Goal: Transaction & Acquisition: Book appointment/travel/reservation

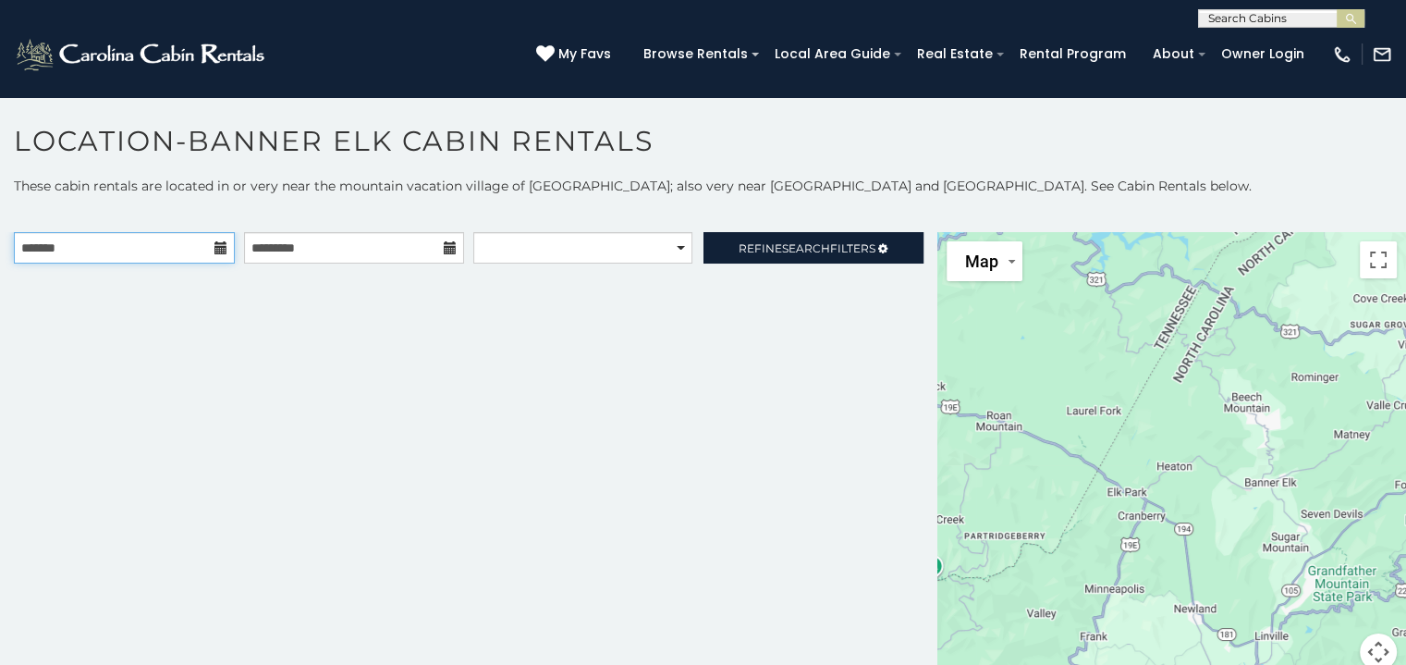
click at [85, 255] on input "text" at bounding box center [124, 247] width 221 height 31
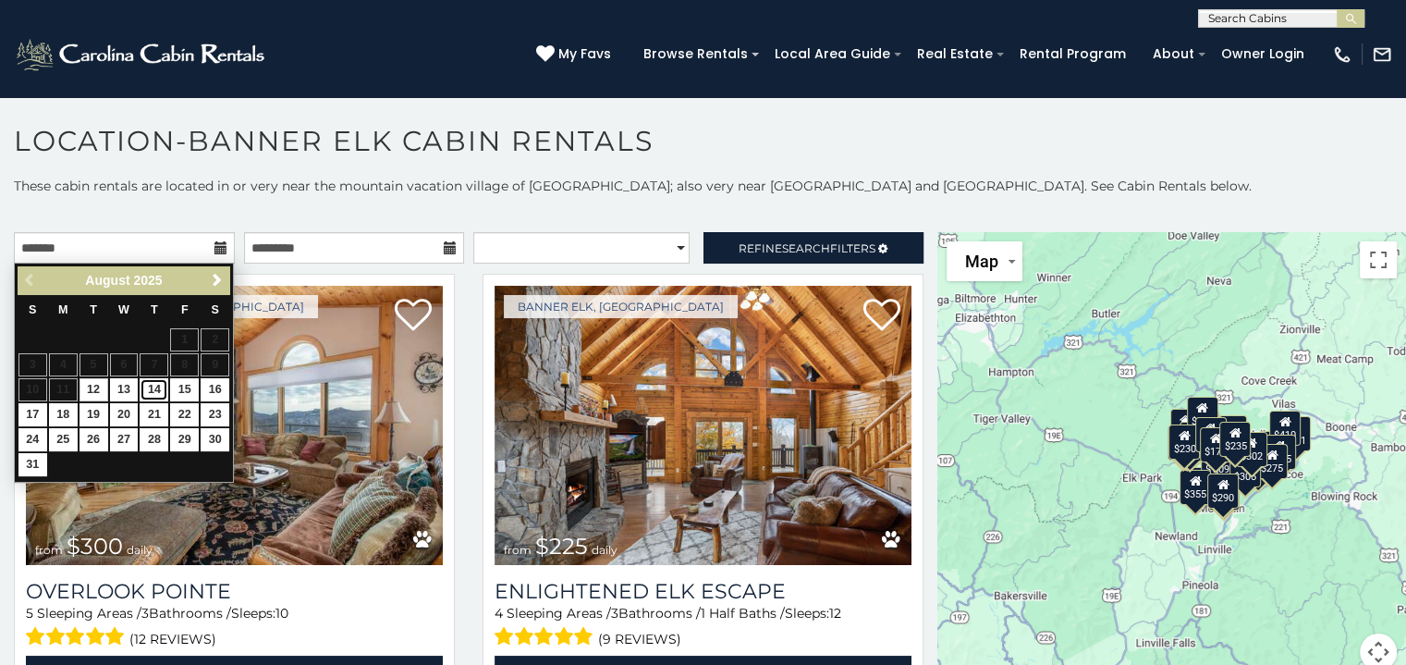
click at [150, 392] on link "14" at bounding box center [154, 389] width 29 height 23
type input "**********"
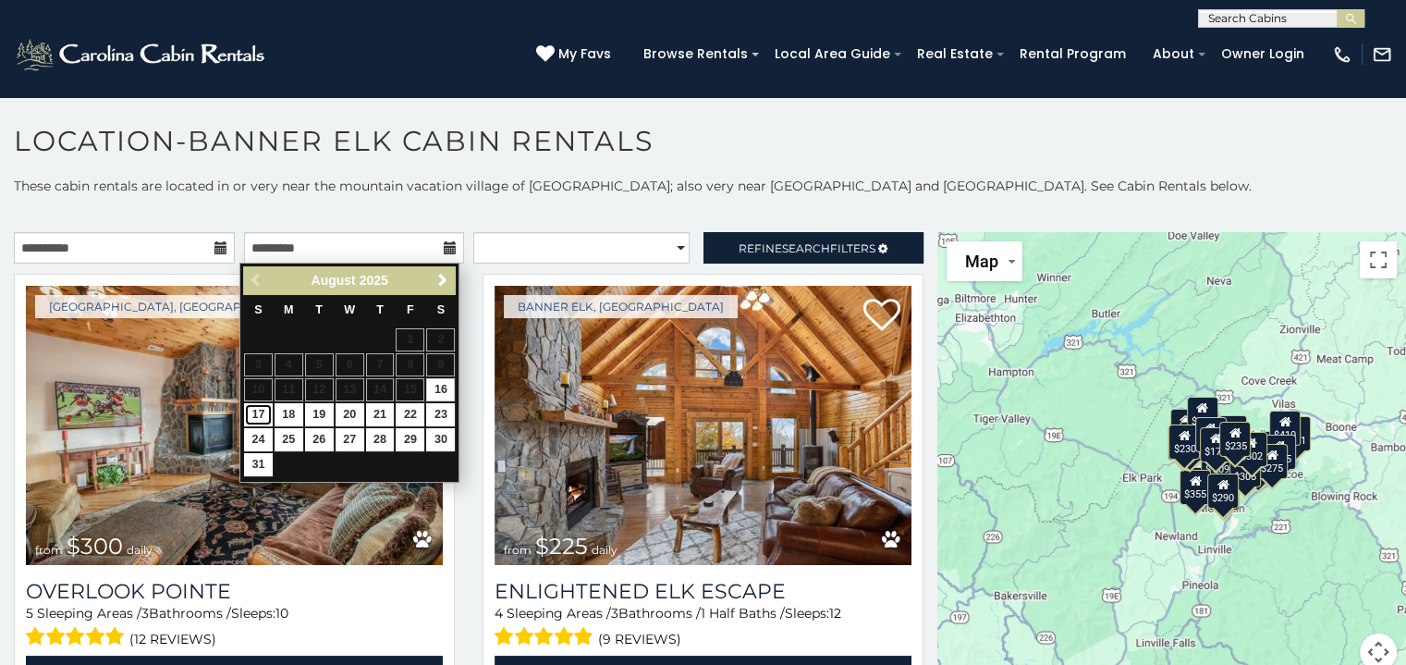
click at [250, 409] on link "17" at bounding box center [258, 414] width 29 height 23
type input "**********"
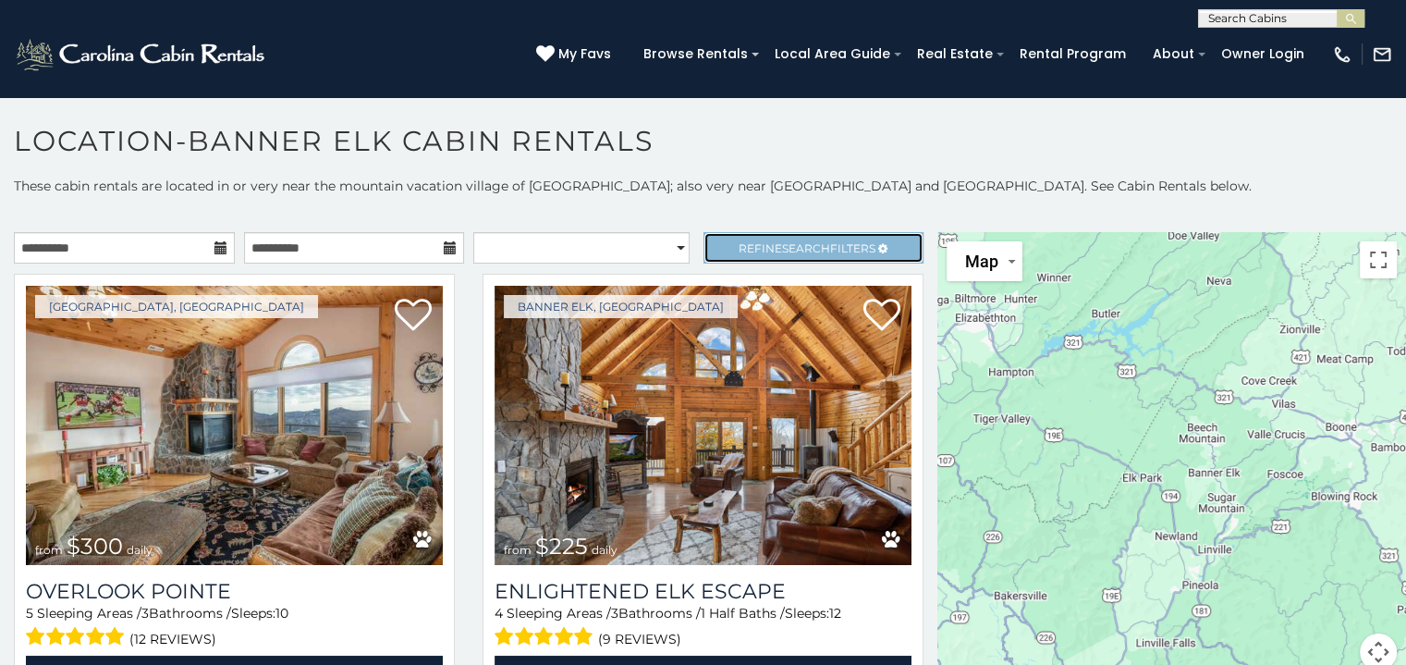
click at [782, 248] on span "Search" at bounding box center [806, 248] width 48 height 14
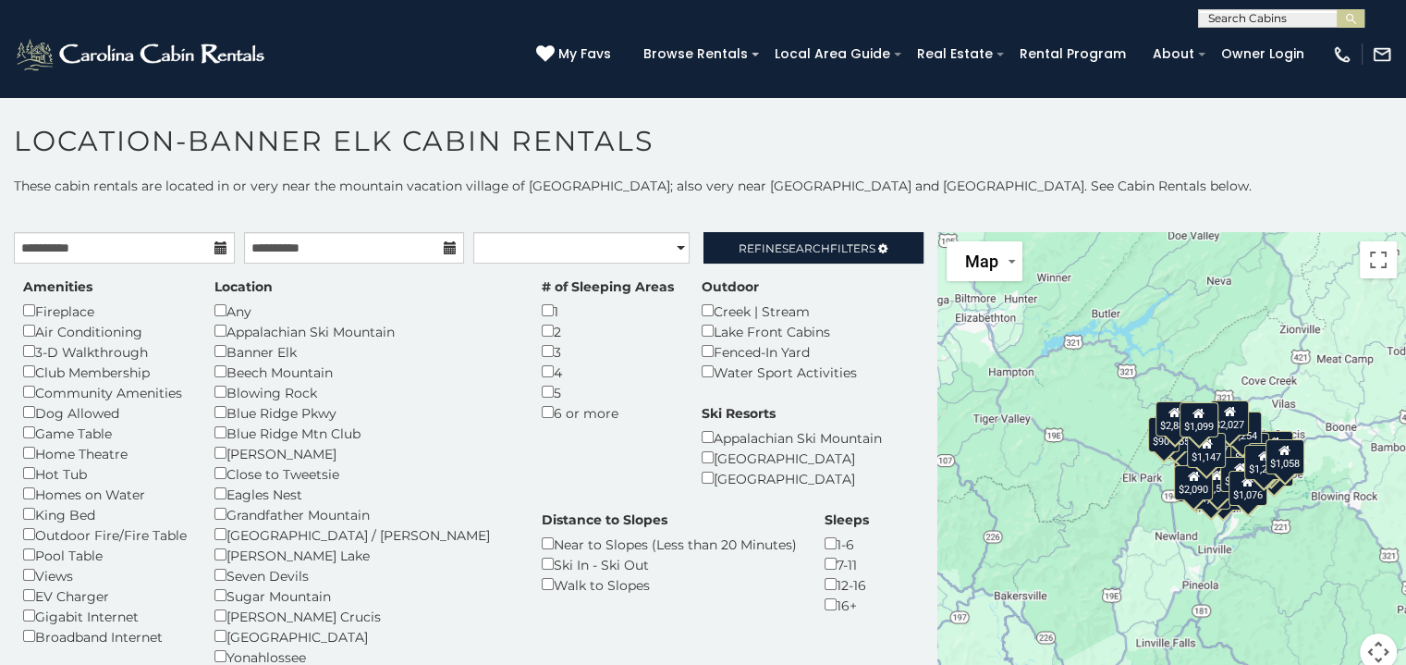
click at [202, 311] on div "Location Any Appalachian Ski Mountain Banner Elk Beech Mountain Blowing Rock Bl…" at bounding box center [364, 512] width 327 height 471
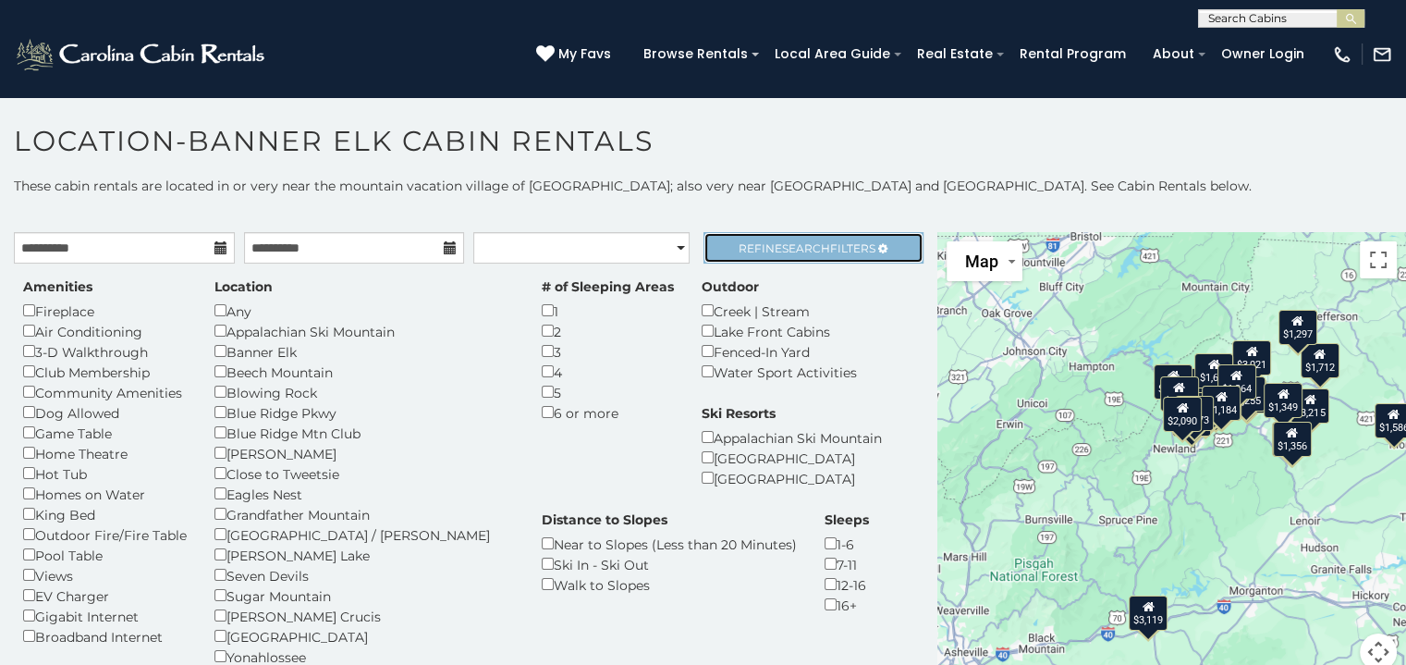
click at [752, 248] on span "Refine Search Filters" at bounding box center [807, 248] width 137 height 14
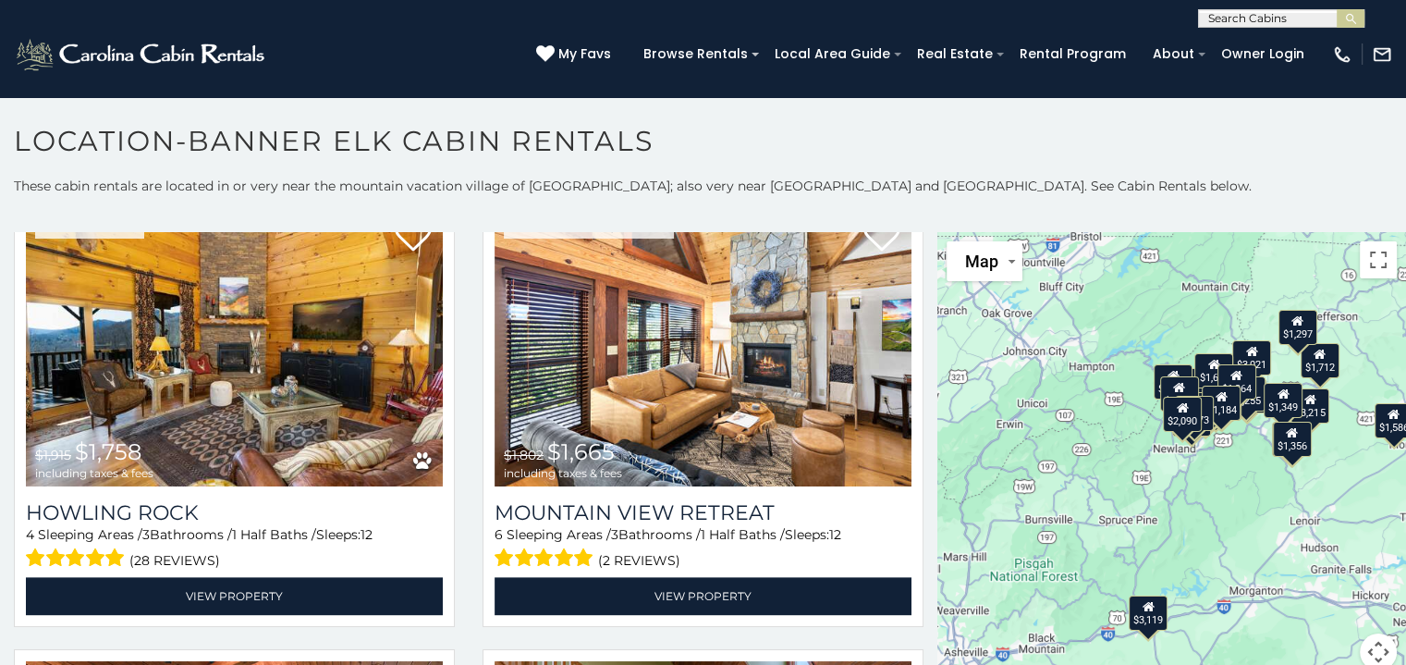
scroll to position [2348, 0]
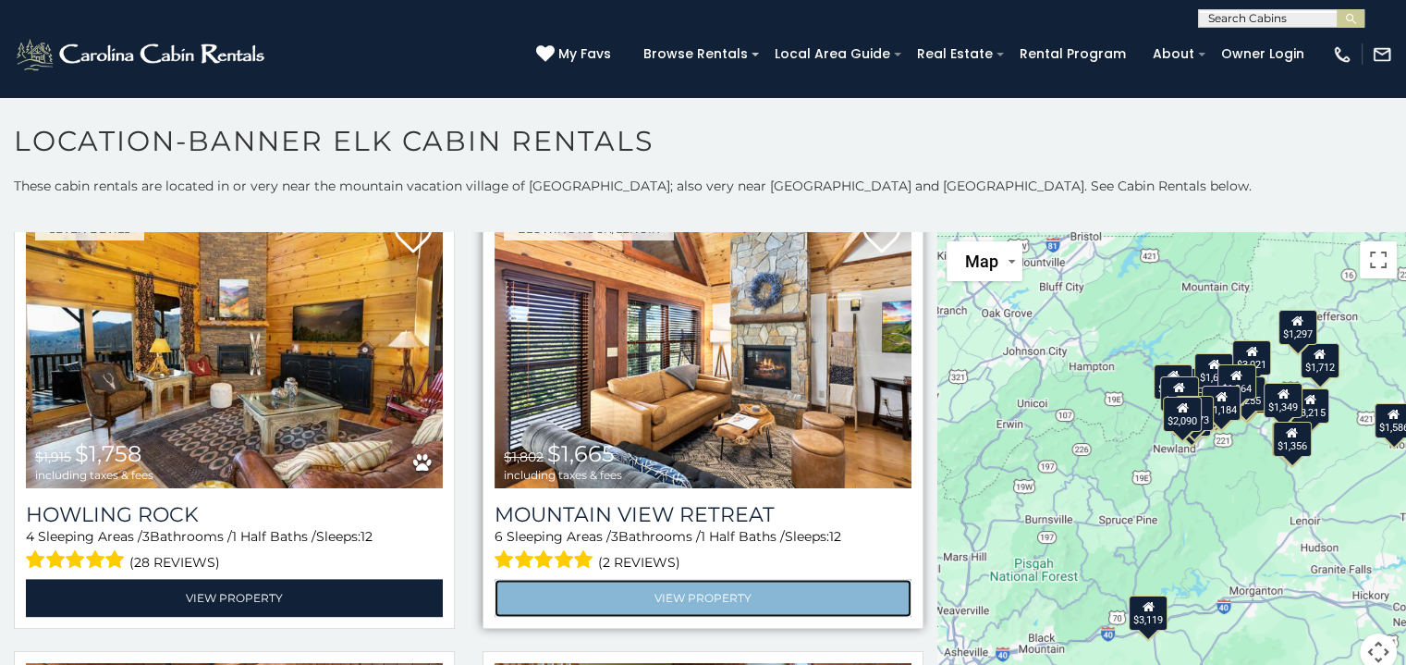
click at [652, 579] on link "View Property" at bounding box center [703, 598] width 417 height 38
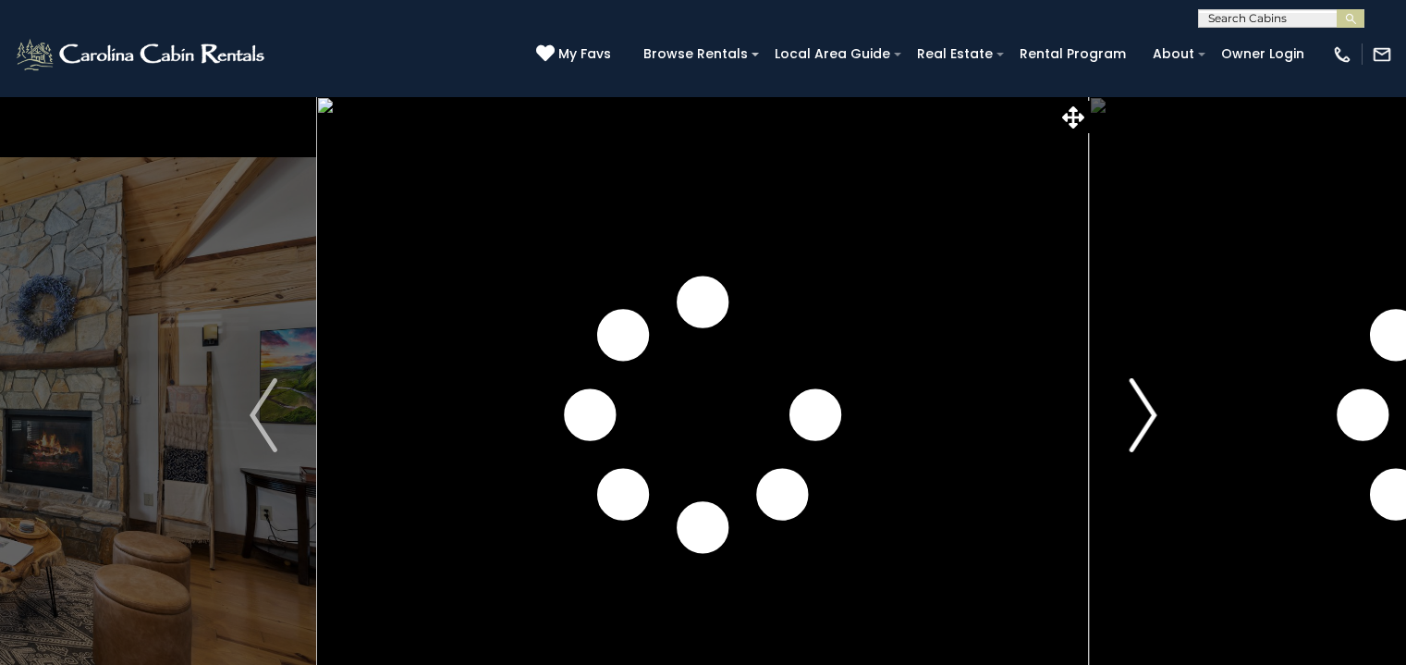
click at [1139, 407] on img "Next" at bounding box center [1143, 415] width 28 height 74
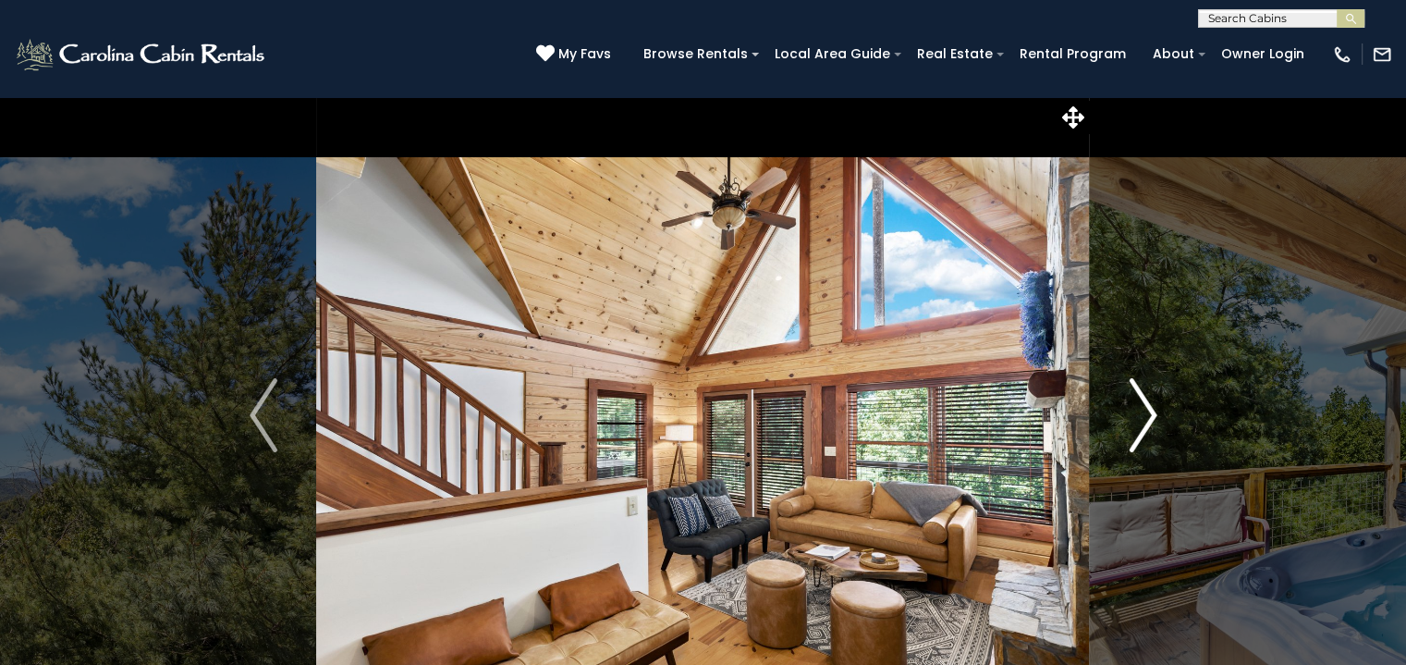
click at [1132, 403] on img "Next" at bounding box center [1143, 415] width 28 height 74
